Goal: Task Accomplishment & Management: Use online tool/utility

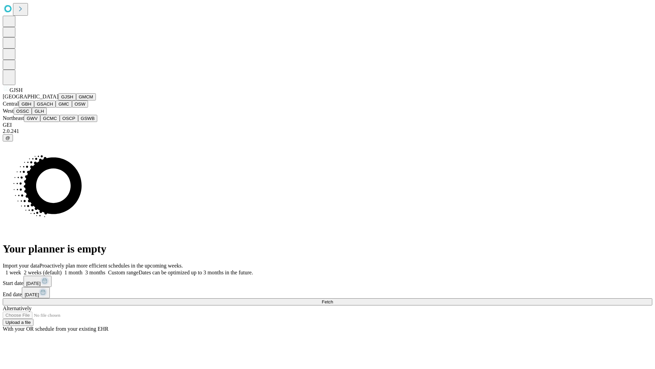
click at [58, 100] on button "GJSH" at bounding box center [67, 96] width 18 height 7
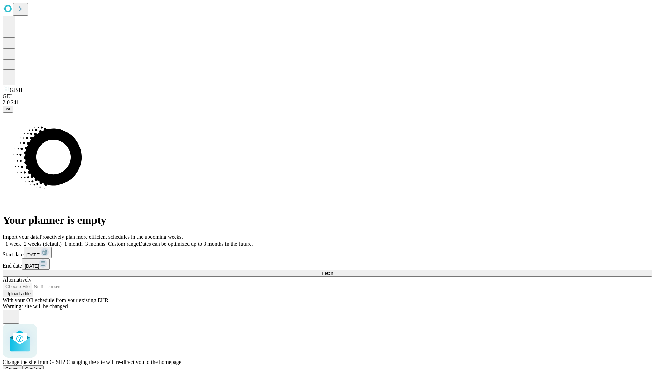
click at [41, 366] on span "Confirm" at bounding box center [33, 368] width 16 height 5
click at [62, 241] on label "2 weeks (default)" at bounding box center [41, 244] width 41 height 6
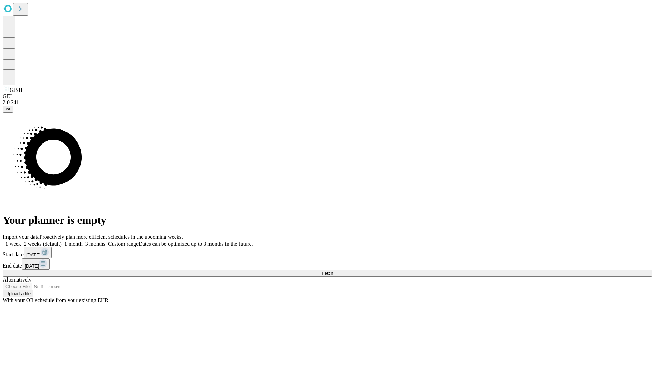
click at [333, 270] on span "Fetch" at bounding box center [327, 272] width 11 height 5
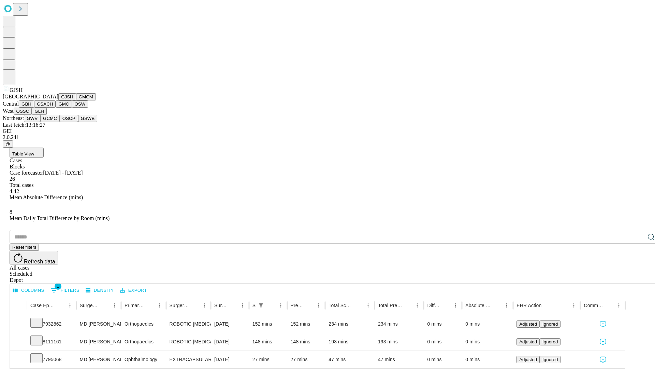
click at [76, 100] on button "GMCM" at bounding box center [86, 96] width 20 height 7
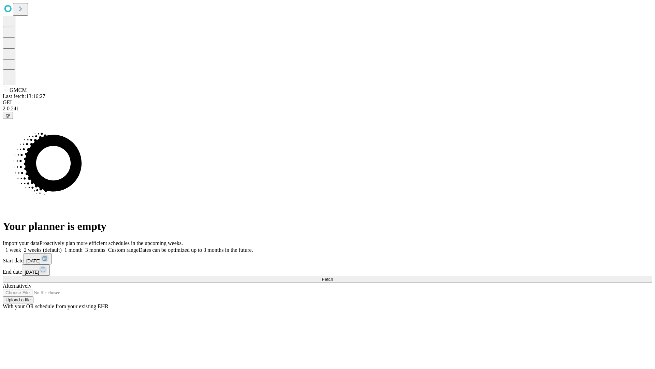
click at [62, 247] on label "2 weeks (default)" at bounding box center [41, 250] width 41 height 6
click at [333, 277] on span "Fetch" at bounding box center [327, 279] width 11 height 5
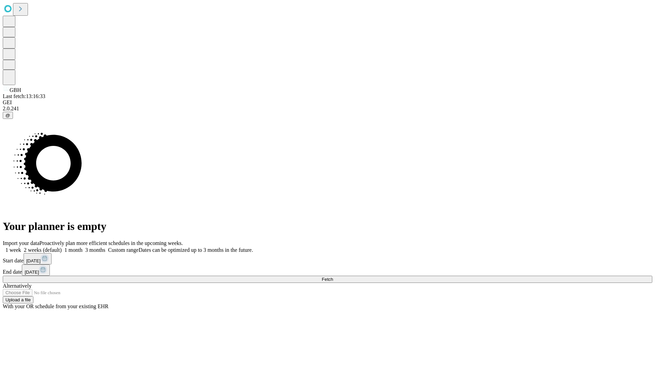
click at [62, 247] on label "2 weeks (default)" at bounding box center [41, 250] width 41 height 6
click at [333, 277] on span "Fetch" at bounding box center [327, 279] width 11 height 5
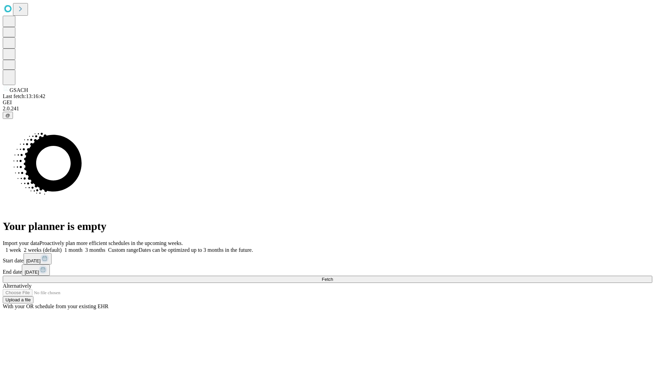
click at [62, 247] on label "2 weeks (default)" at bounding box center [41, 250] width 41 height 6
click at [333, 277] on span "Fetch" at bounding box center [327, 279] width 11 height 5
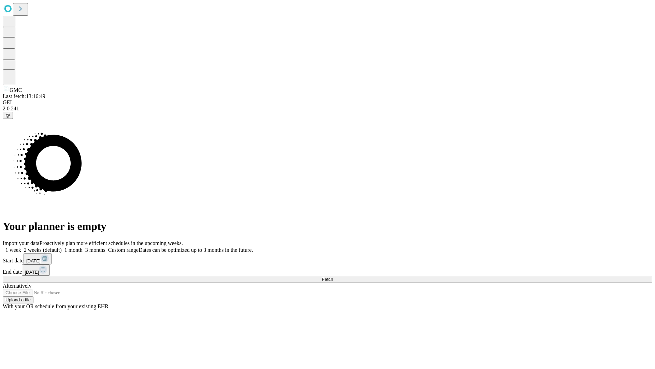
click at [62, 247] on label "2 weeks (default)" at bounding box center [41, 250] width 41 height 6
click at [333, 277] on span "Fetch" at bounding box center [327, 279] width 11 height 5
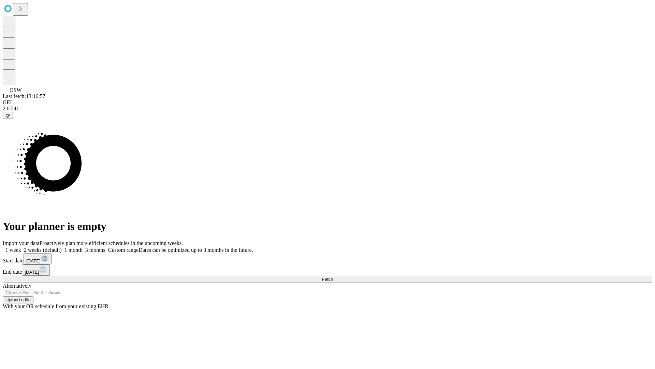
click at [62, 247] on label "2 weeks (default)" at bounding box center [41, 250] width 41 height 6
click at [333, 277] on span "Fetch" at bounding box center [327, 279] width 11 height 5
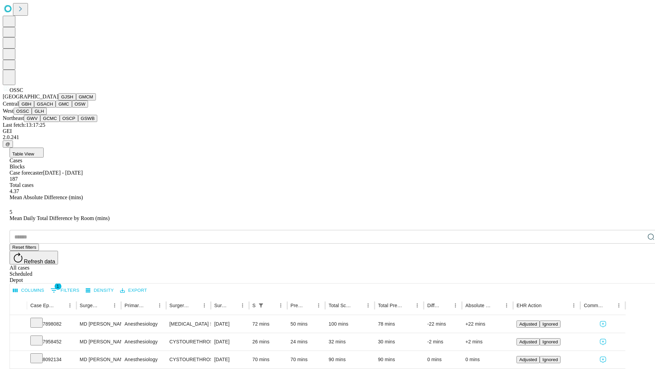
click at [46, 115] on button "GLH" at bounding box center [39, 111] width 15 height 7
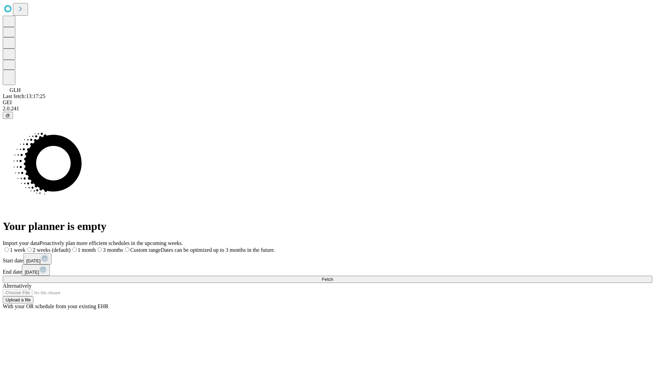
click at [71, 247] on label "2 weeks (default)" at bounding box center [48, 250] width 45 height 6
click at [333, 277] on span "Fetch" at bounding box center [327, 279] width 11 height 5
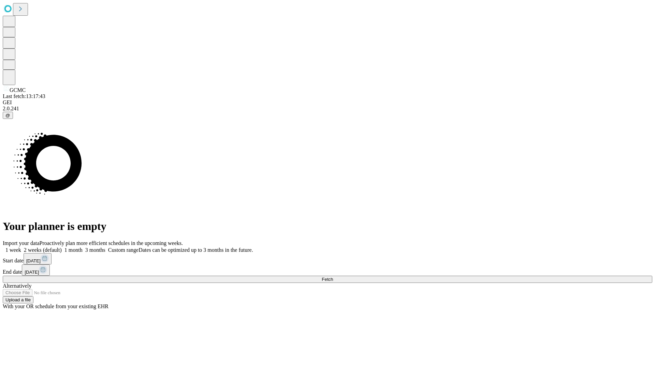
click at [333, 277] on span "Fetch" at bounding box center [327, 279] width 11 height 5
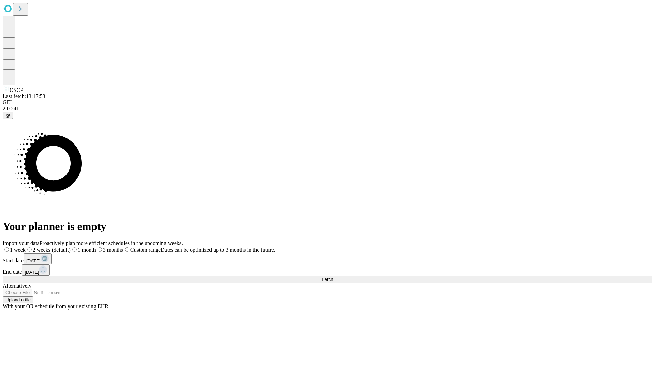
click at [71, 247] on label "2 weeks (default)" at bounding box center [48, 250] width 45 height 6
click at [333, 277] on span "Fetch" at bounding box center [327, 279] width 11 height 5
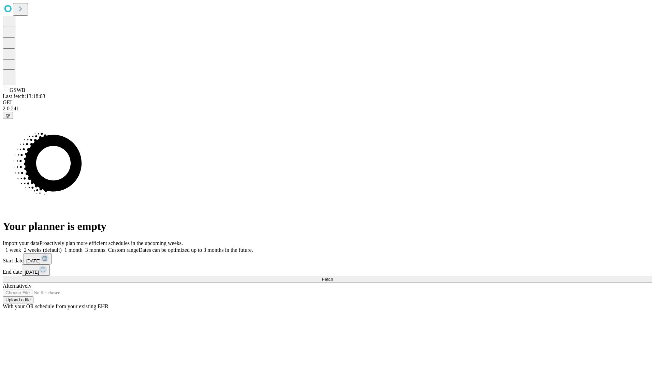
click at [62, 247] on label "2 weeks (default)" at bounding box center [41, 250] width 41 height 6
click at [333, 277] on span "Fetch" at bounding box center [327, 279] width 11 height 5
